Goal: Transaction & Acquisition: Purchase product/service

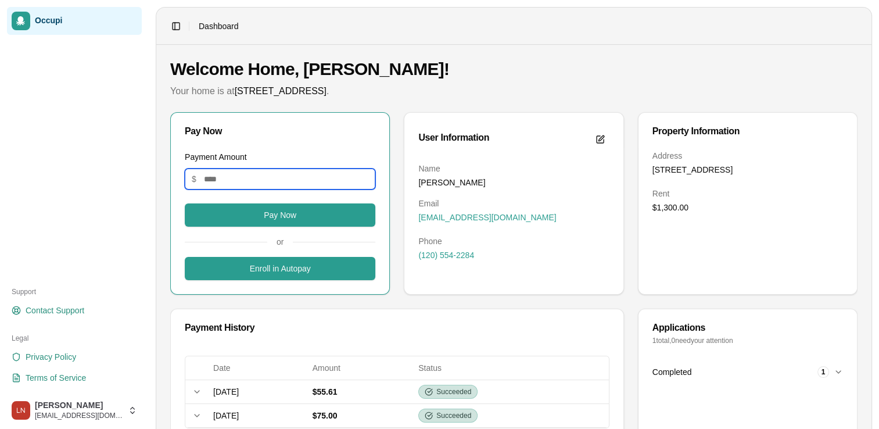
click at [337, 173] on input "Payment Amount" at bounding box center [280, 179] width 191 height 21
type input "**"
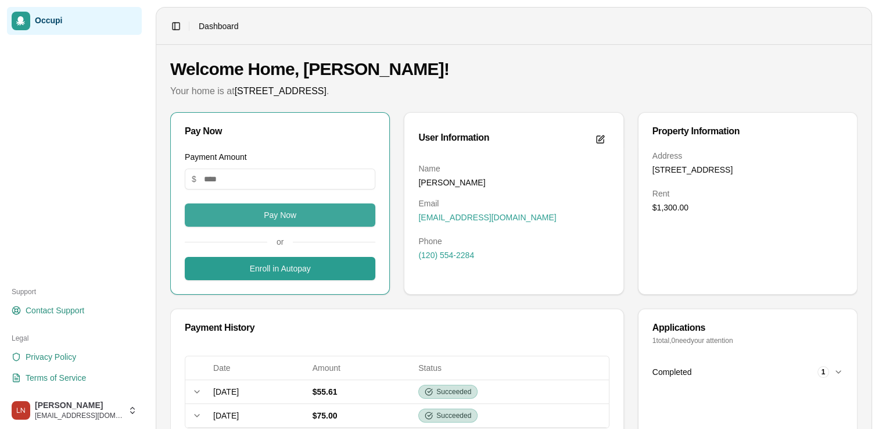
click at [312, 216] on button "Pay Now" at bounding box center [280, 214] width 191 height 23
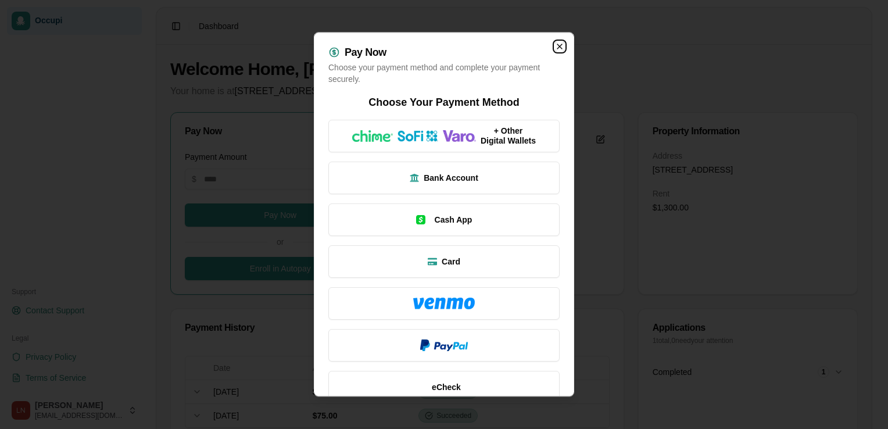
click at [555, 43] on icon "button" at bounding box center [559, 46] width 9 height 9
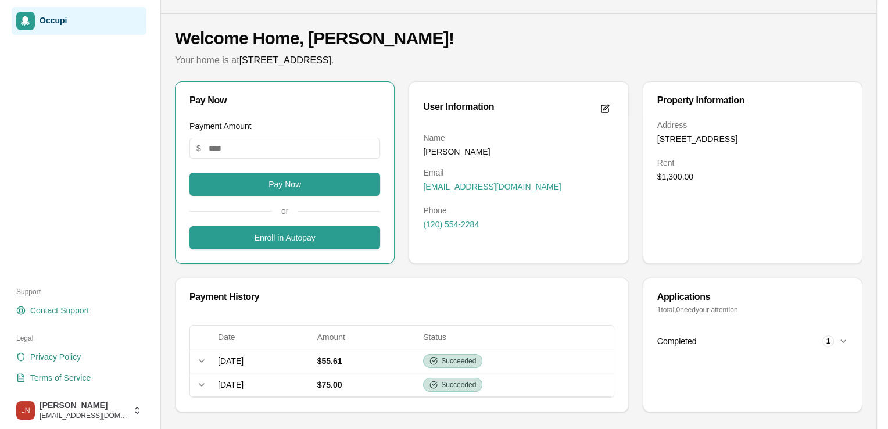
scroll to position [34, 0]
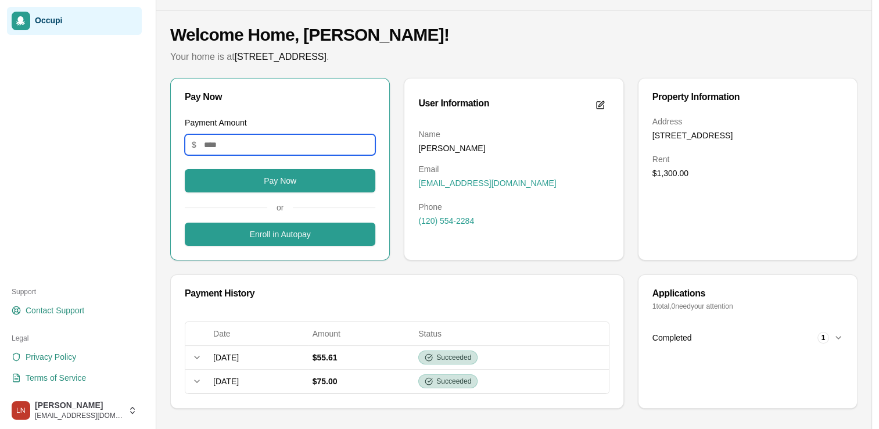
click at [316, 148] on input "Payment Amount" at bounding box center [280, 144] width 191 height 21
type input "****"
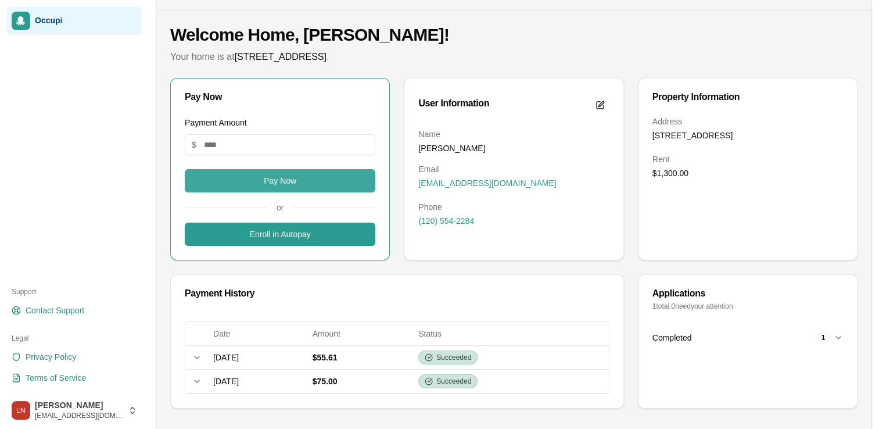
click at [307, 183] on button "Pay Now" at bounding box center [280, 180] width 191 height 23
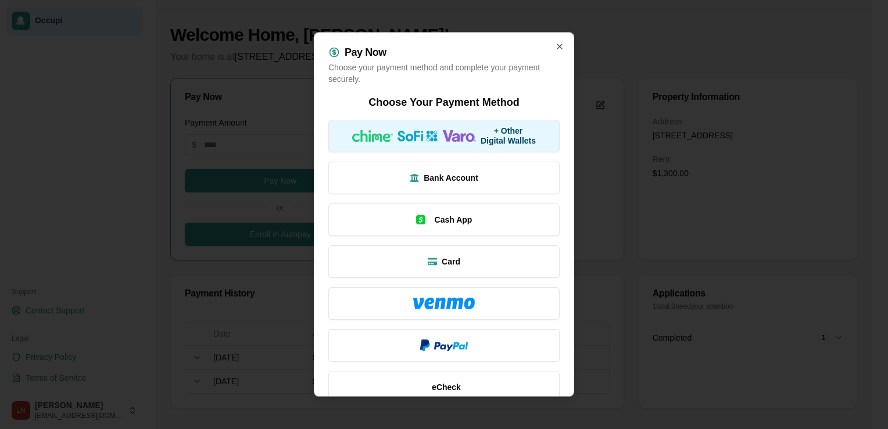
scroll to position [21, 0]
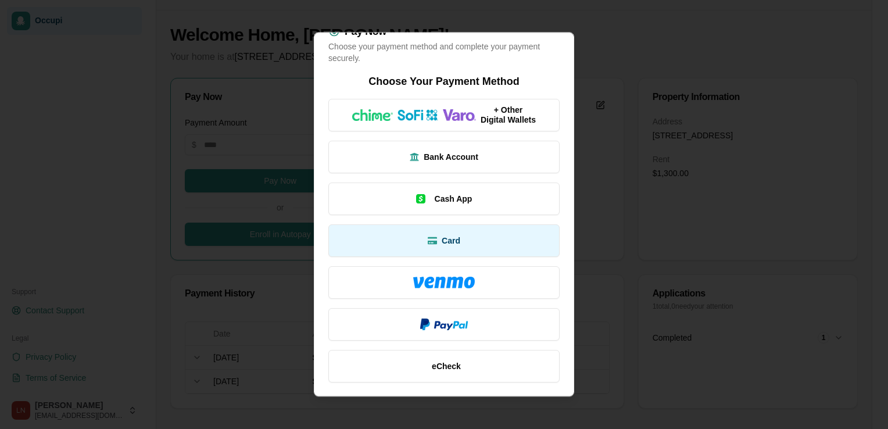
click at [450, 238] on span "Card" at bounding box center [451, 241] width 19 height 12
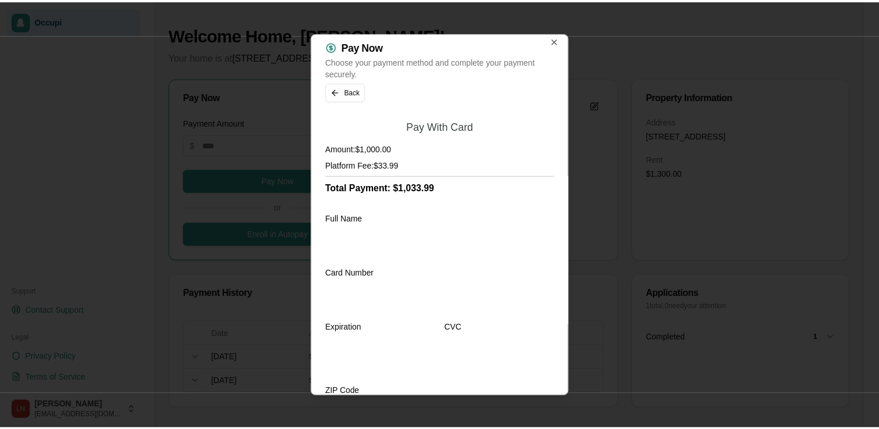
scroll to position [0, 0]
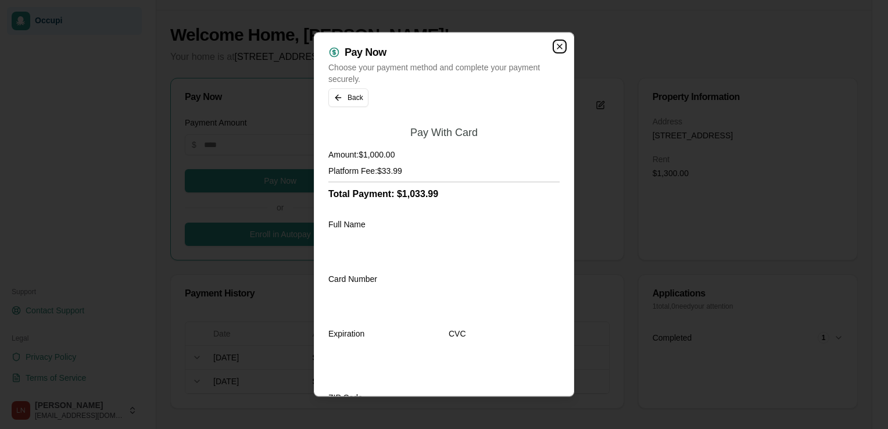
click at [557, 44] on icon "button" at bounding box center [559, 46] width 5 height 5
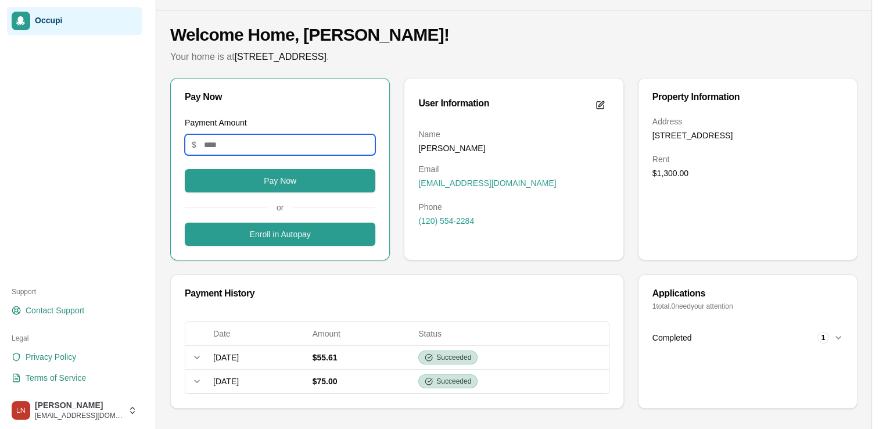
click at [322, 150] on input "Payment Amount" at bounding box center [280, 144] width 191 height 21
type input "****"
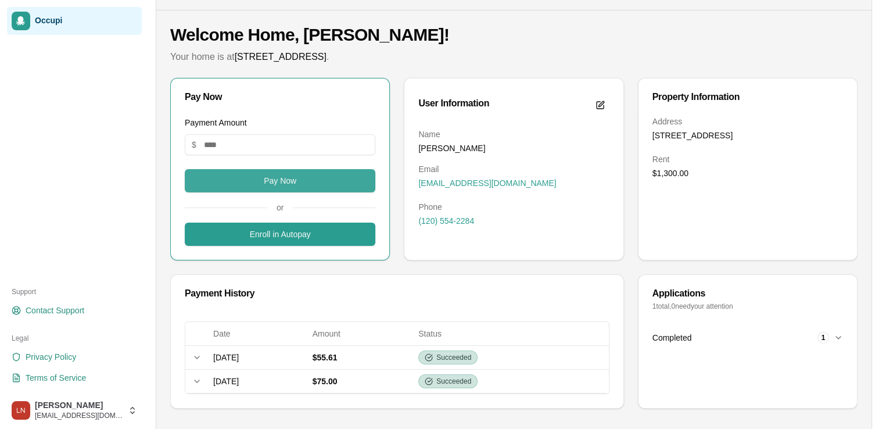
click at [314, 173] on button "Pay Now" at bounding box center [280, 180] width 191 height 23
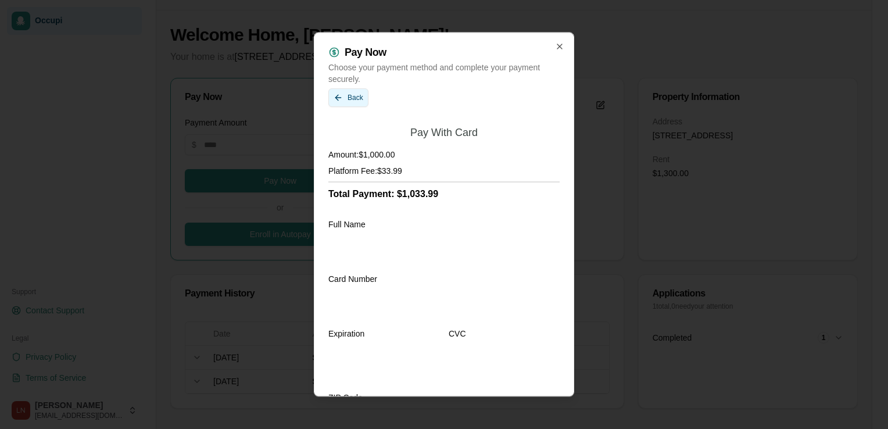
click at [358, 100] on button "Back" at bounding box center [348, 97] width 40 height 19
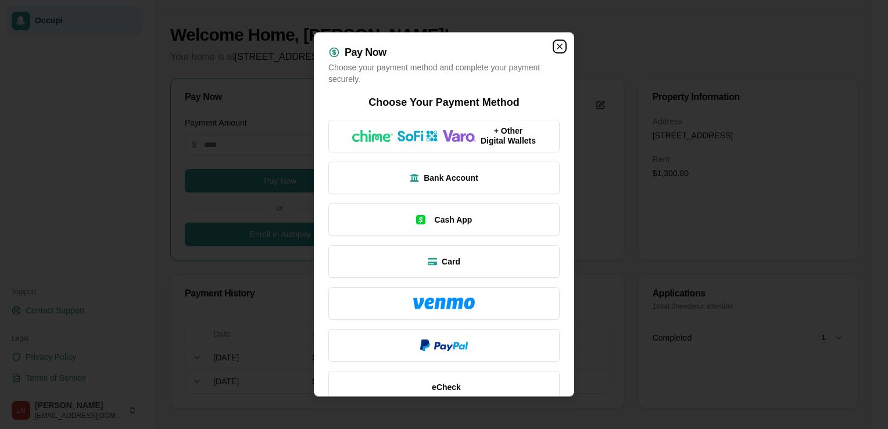
click at [555, 46] on icon "button" at bounding box center [559, 46] width 9 height 9
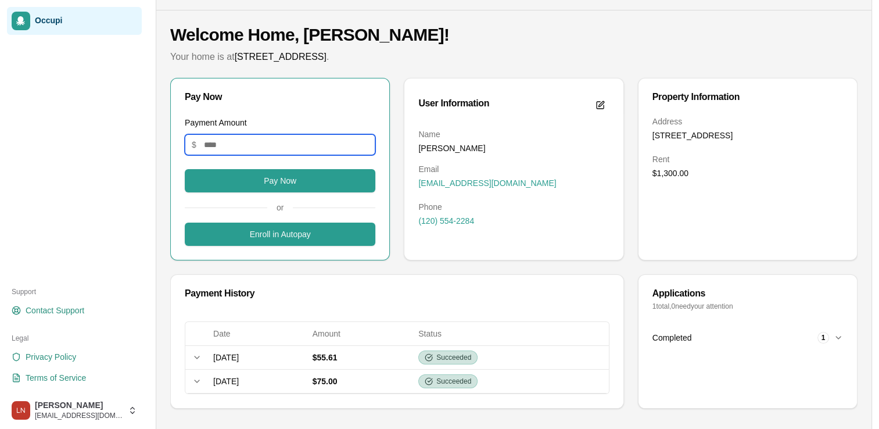
click at [345, 148] on input "Payment Amount" at bounding box center [280, 144] width 191 height 21
type input "****"
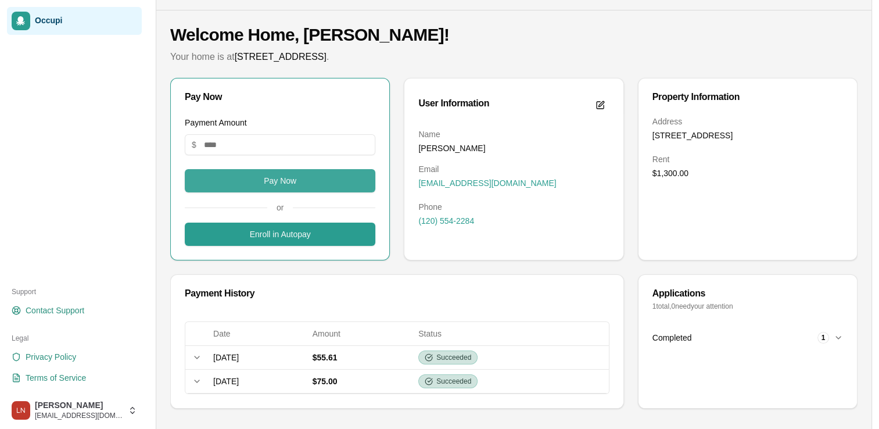
click at [331, 175] on button "Pay Now" at bounding box center [280, 180] width 191 height 23
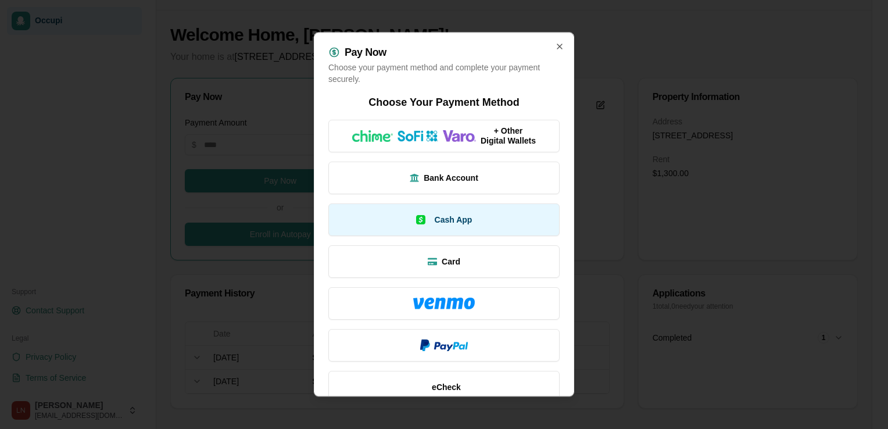
click at [420, 211] on button "Cash App" at bounding box center [443, 219] width 231 height 33
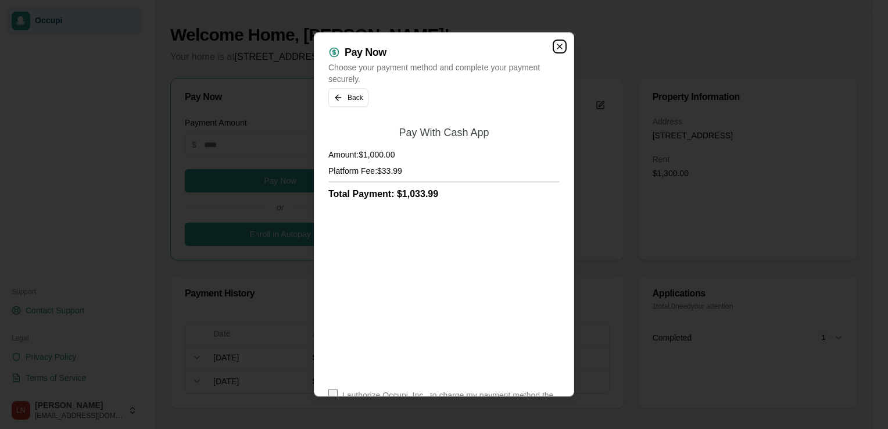
click at [555, 48] on icon "button" at bounding box center [559, 46] width 9 height 9
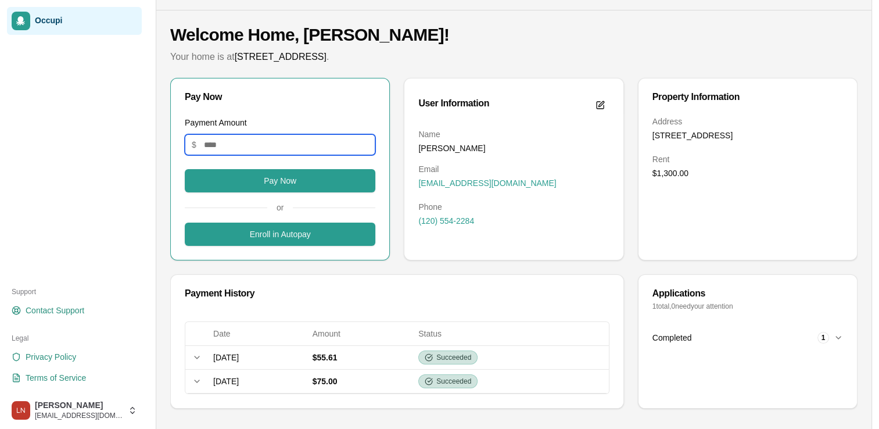
click at [313, 148] on input "Payment Amount" at bounding box center [280, 144] width 191 height 21
type input "****"
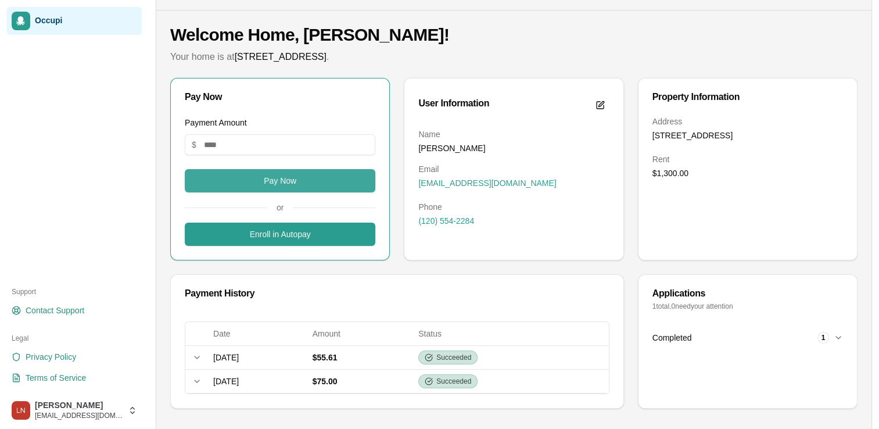
click at [298, 181] on button "Pay Now" at bounding box center [280, 180] width 191 height 23
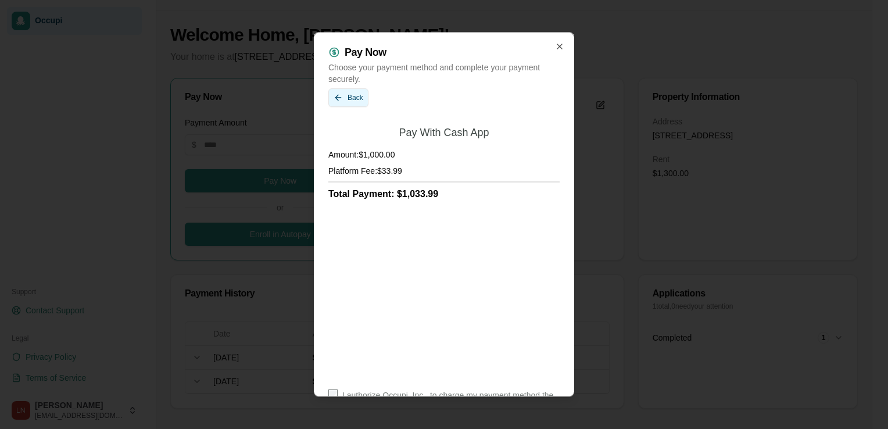
click at [350, 99] on button "Back" at bounding box center [348, 97] width 40 height 19
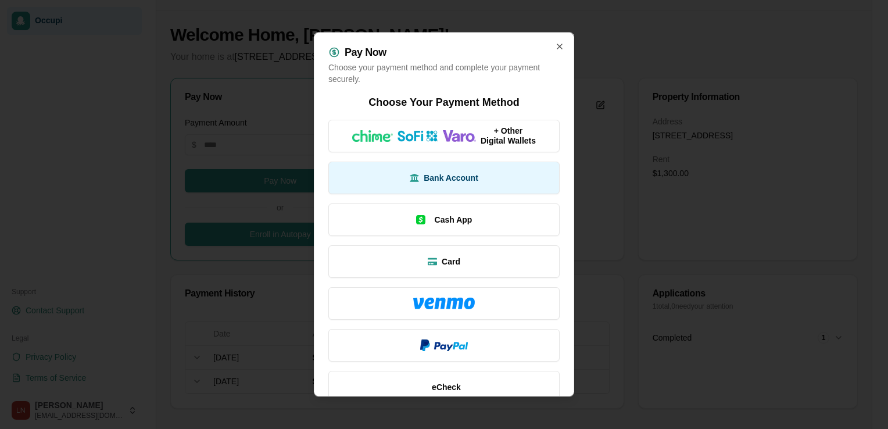
click at [446, 177] on span "Bank Account" at bounding box center [451, 178] width 55 height 12
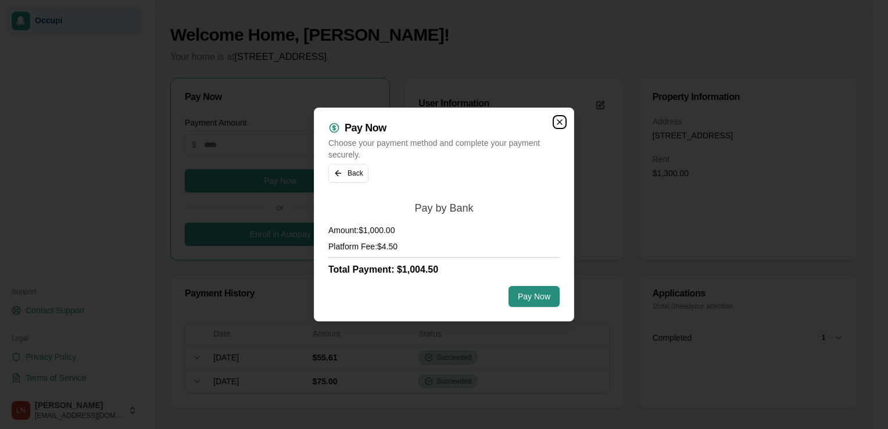
click at [560, 122] on icon "button" at bounding box center [559, 121] width 9 height 9
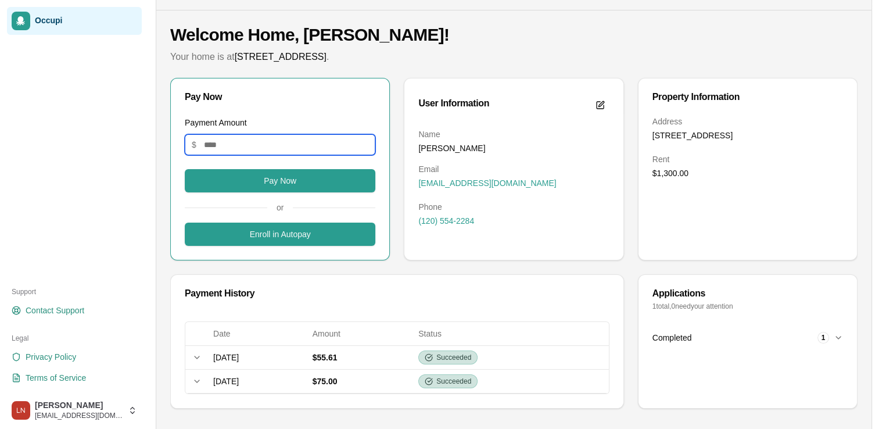
click at [316, 148] on input "Payment Amount" at bounding box center [280, 144] width 191 height 21
type input "****"
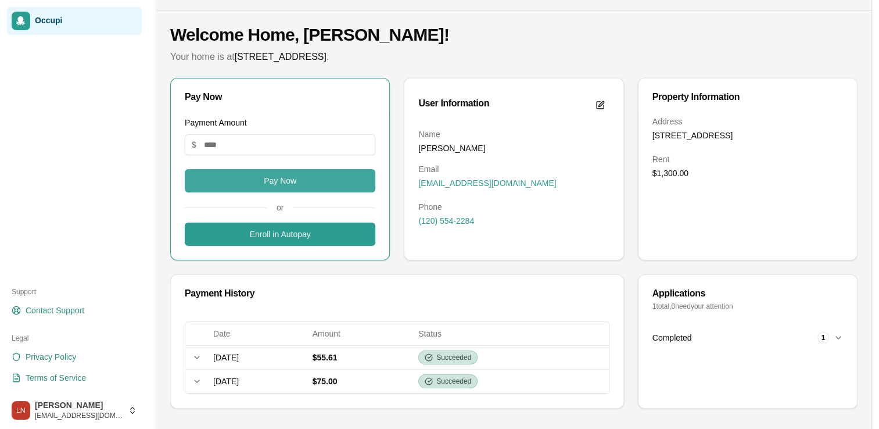
click at [302, 174] on button "Pay Now" at bounding box center [280, 180] width 191 height 23
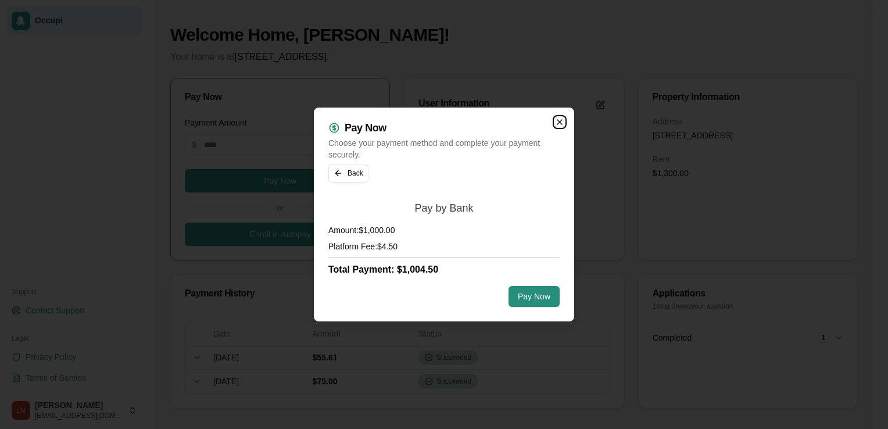
click at [557, 124] on icon "button" at bounding box center [559, 121] width 9 height 9
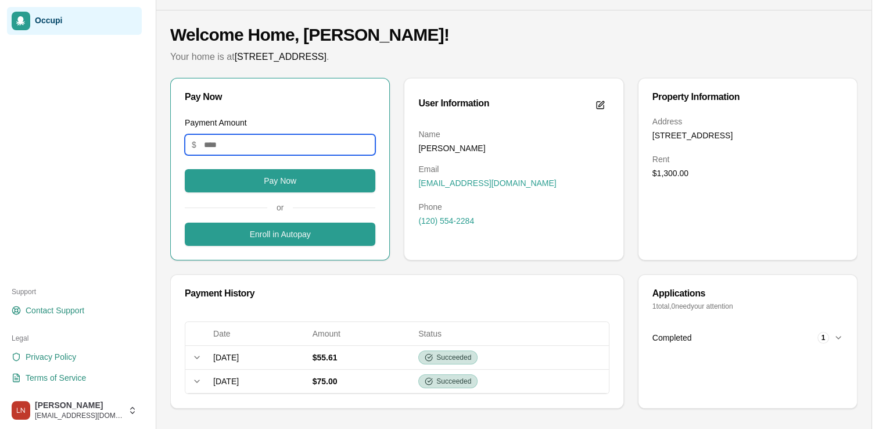
click at [309, 136] on input "Payment Amount" at bounding box center [280, 144] width 191 height 21
type input "****"
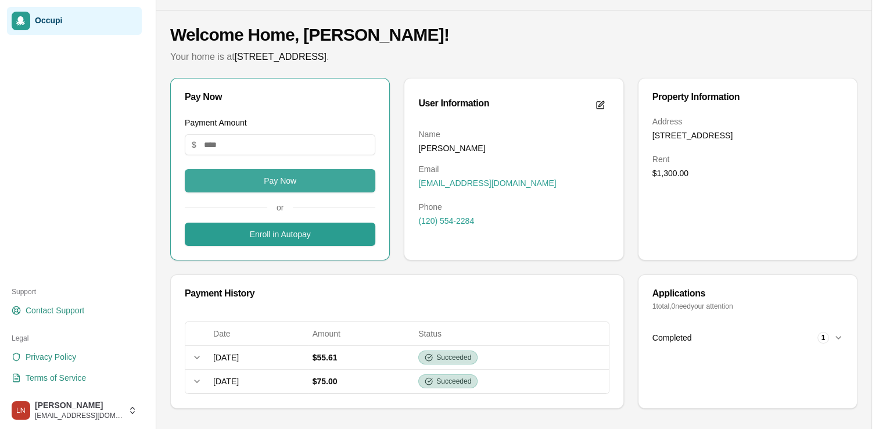
click at [286, 177] on button "Pay Now" at bounding box center [280, 180] width 191 height 23
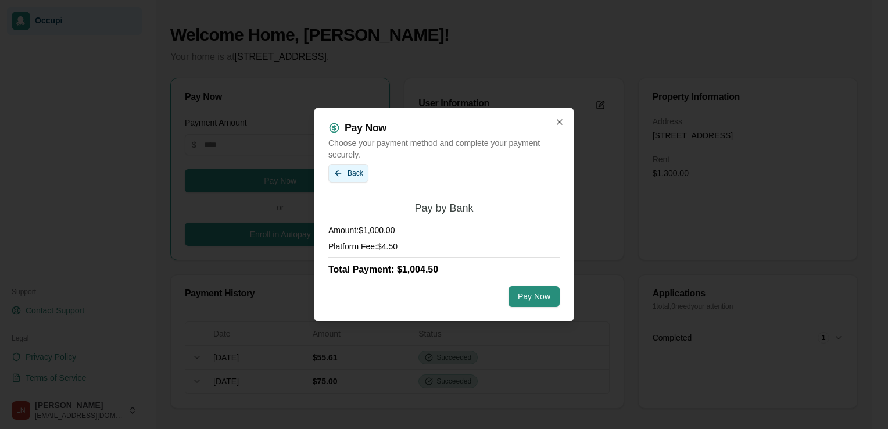
click at [349, 172] on button "Back" at bounding box center [348, 173] width 40 height 19
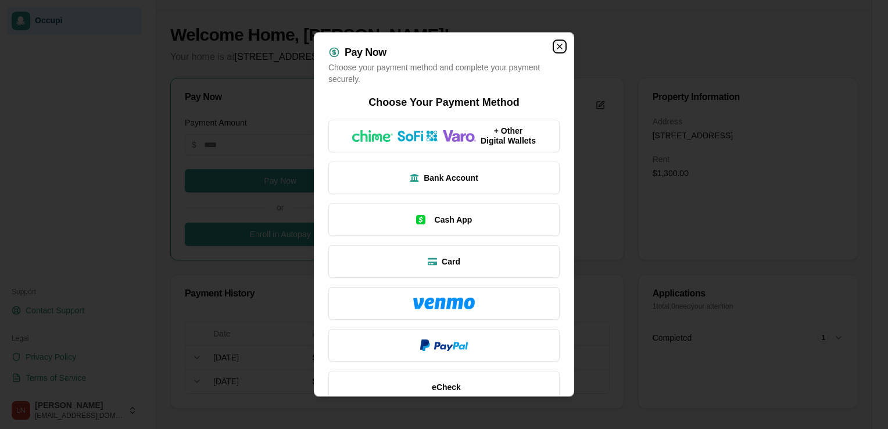
click at [555, 45] on icon "button" at bounding box center [559, 46] width 9 height 9
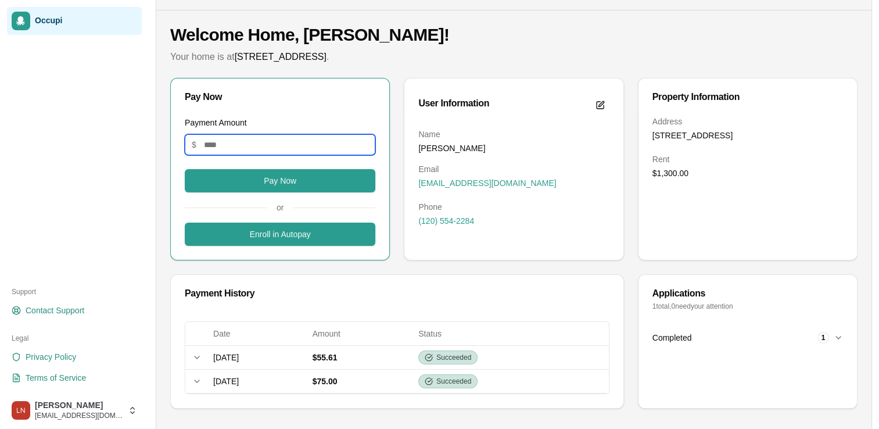
click at [292, 149] on input "Payment Amount" at bounding box center [280, 144] width 191 height 21
type input "**"
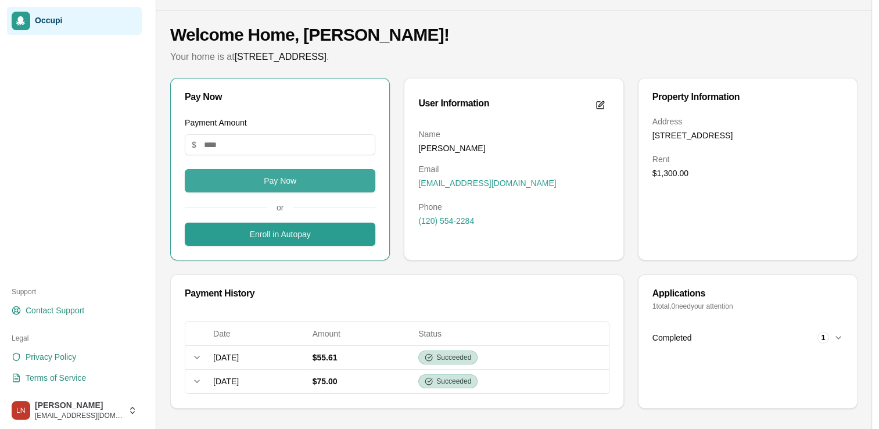
click at [286, 180] on button "Pay Now" at bounding box center [280, 180] width 191 height 23
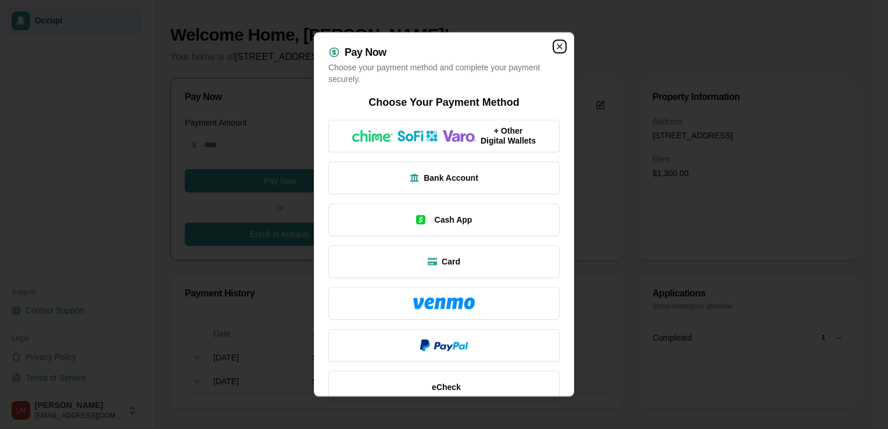
click at [555, 48] on icon "button" at bounding box center [559, 46] width 9 height 9
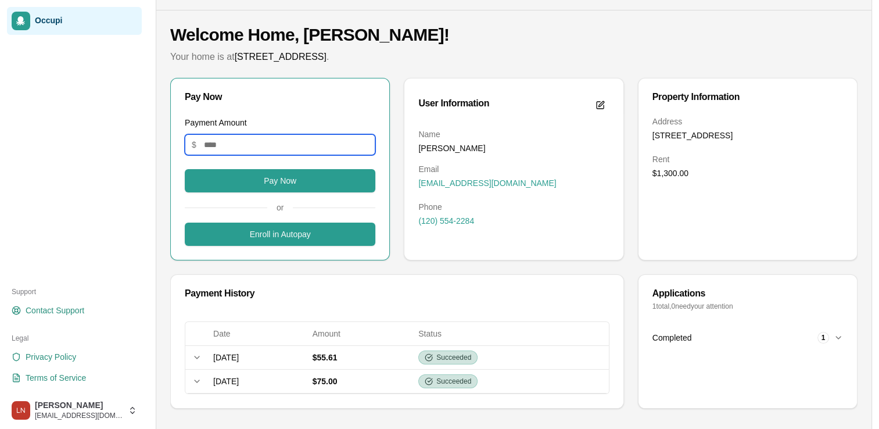
click at [295, 149] on input "Payment Amount" at bounding box center [280, 144] width 191 height 21
type input "****"
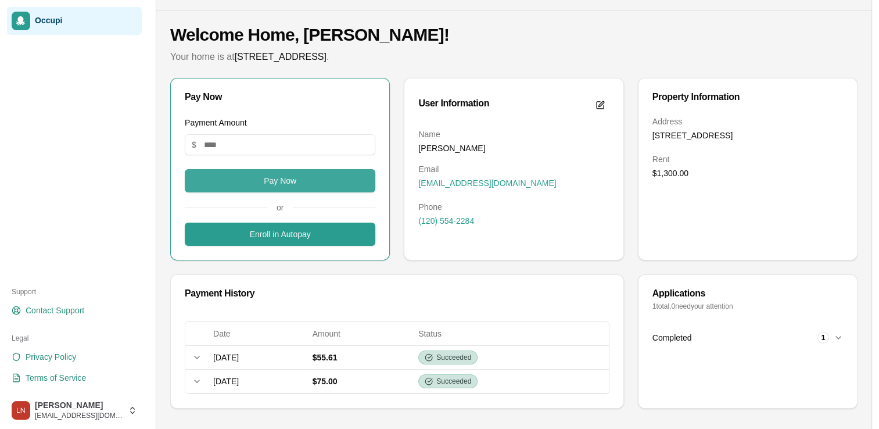
click at [294, 178] on button "Pay Now" at bounding box center [280, 180] width 191 height 23
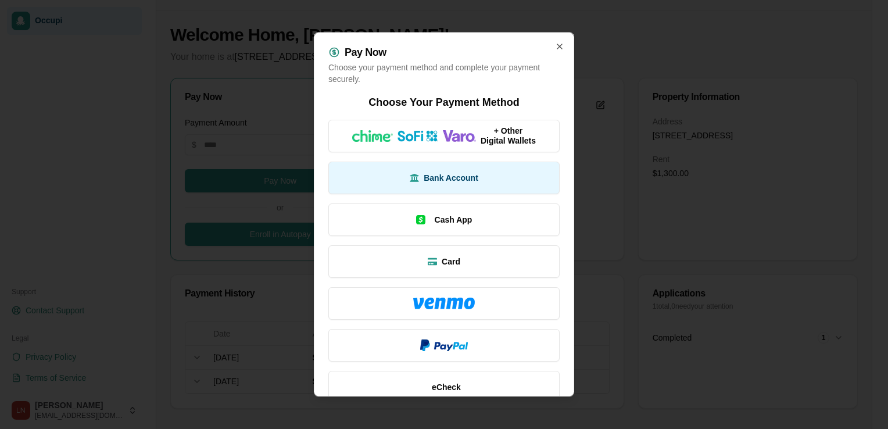
click at [427, 180] on span "Bank Account" at bounding box center [451, 178] width 55 height 12
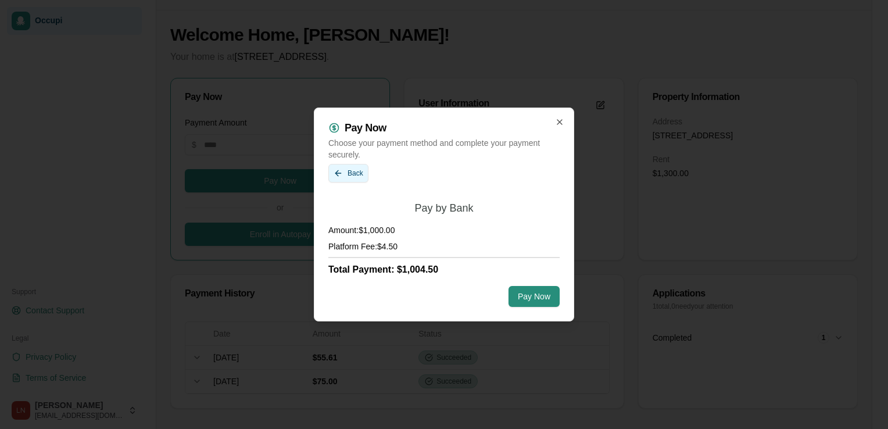
click at [358, 176] on button "Back" at bounding box center [348, 173] width 40 height 19
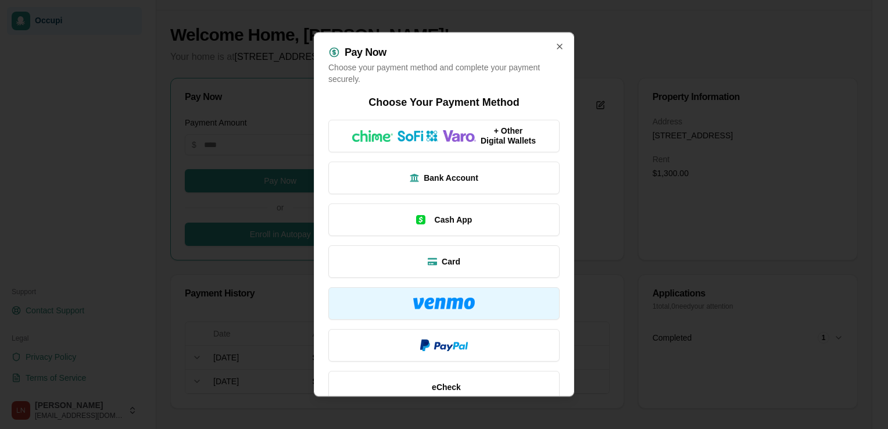
click at [439, 296] on button at bounding box center [443, 303] width 231 height 33
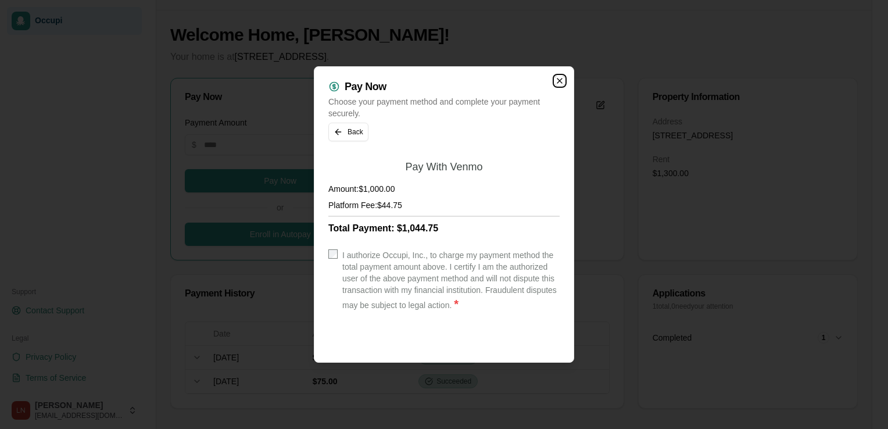
click at [559, 78] on icon "button" at bounding box center [559, 80] width 9 height 9
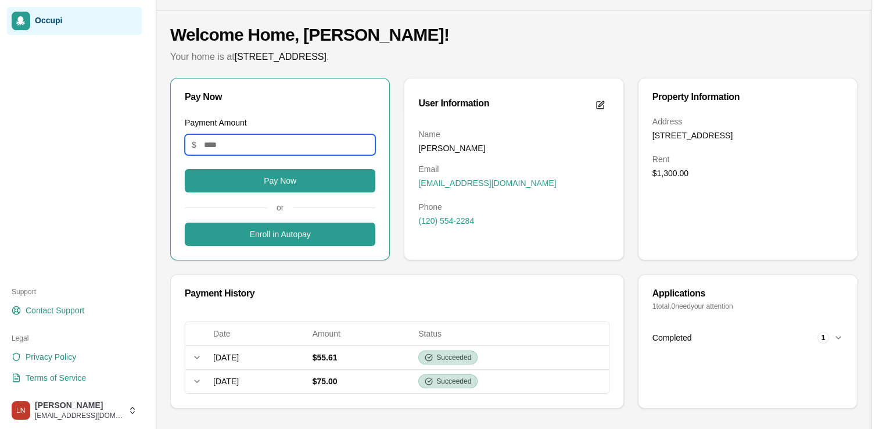
click at [287, 152] on input "Payment Amount" at bounding box center [280, 144] width 191 height 21
type input "****"
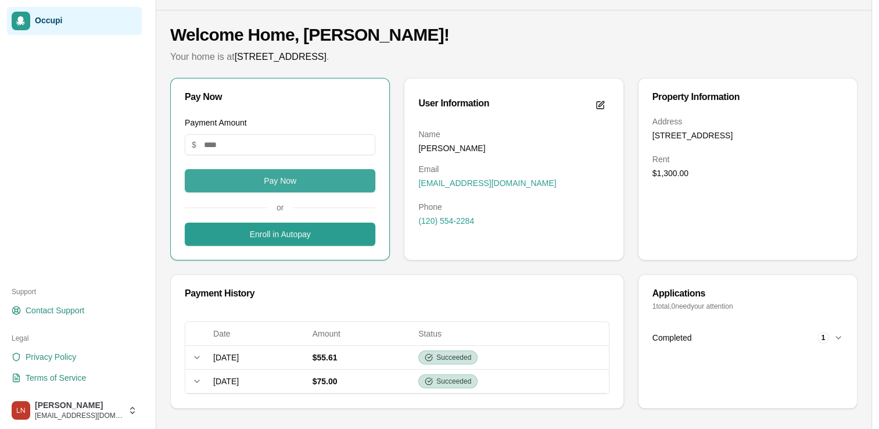
click at [282, 189] on button "Pay Now" at bounding box center [280, 180] width 191 height 23
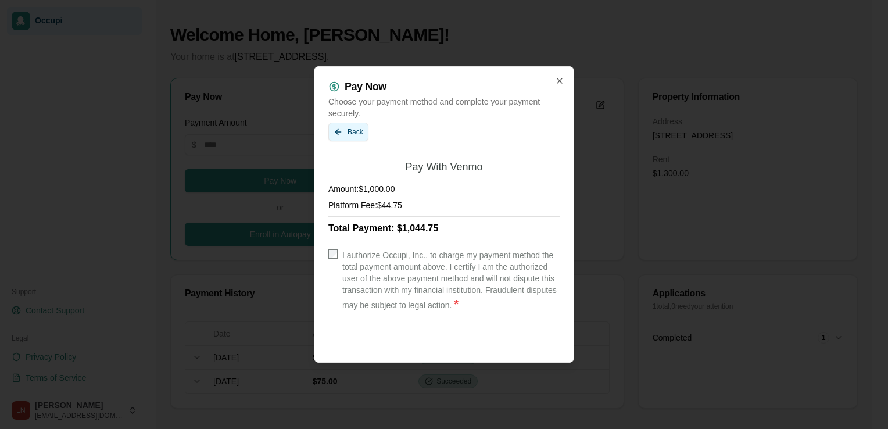
click at [353, 128] on button "Back" at bounding box center [348, 132] width 40 height 19
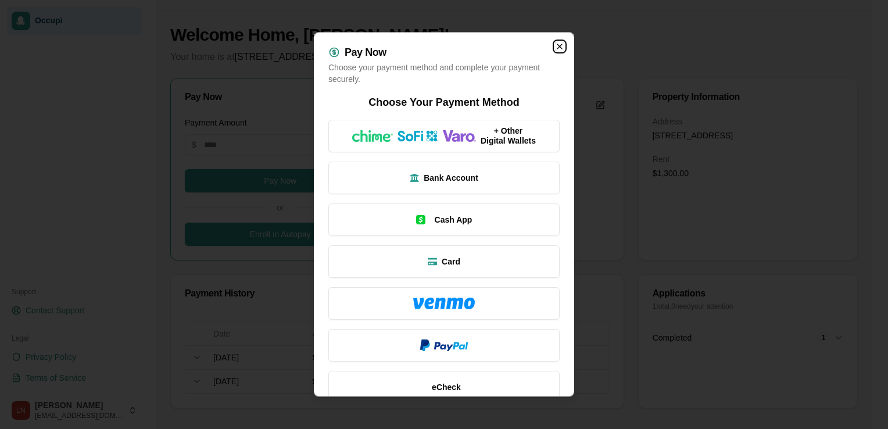
click at [555, 47] on icon "button" at bounding box center [559, 46] width 9 height 9
